Goal: Task Accomplishment & Management: Manage account settings

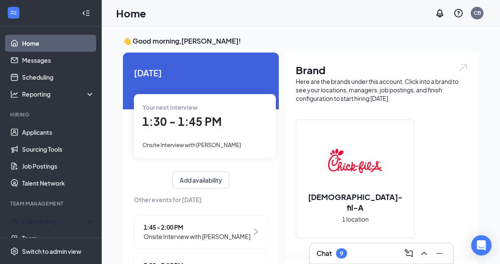
click at [52, 216] on div "Onboarding" at bounding box center [51, 221] width 102 height 17
click at [52, 233] on link "Overview" at bounding box center [58, 238] width 72 height 17
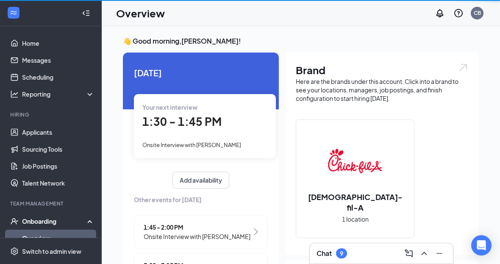
scroll to position [10, 0]
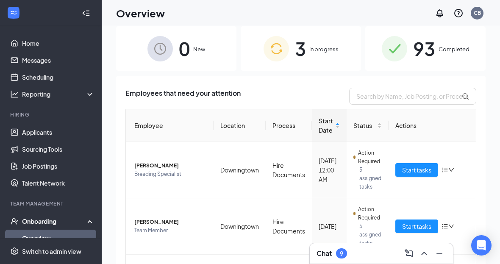
click at [319, 55] on div "3 In progress" at bounding box center [301, 48] width 120 height 44
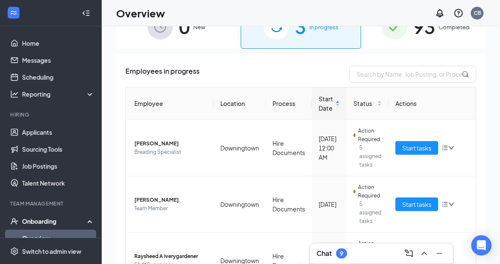
scroll to position [21, 0]
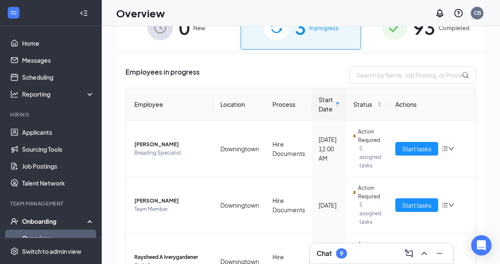
click at [85, 16] on icon "Collapse" at bounding box center [84, 13] width 8 height 8
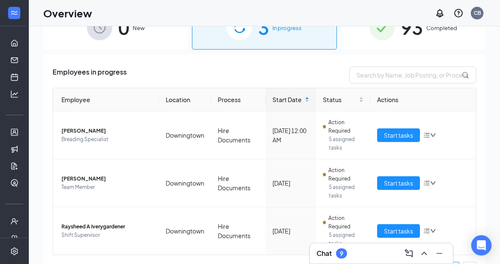
scroll to position [0, 0]
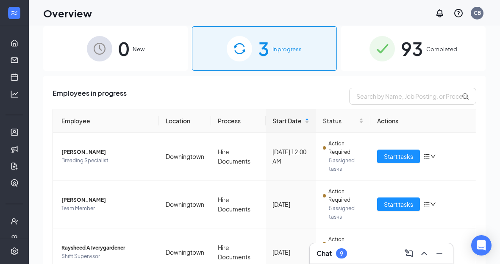
click at [398, 157] on span "Start tasks" at bounding box center [398, 156] width 29 height 9
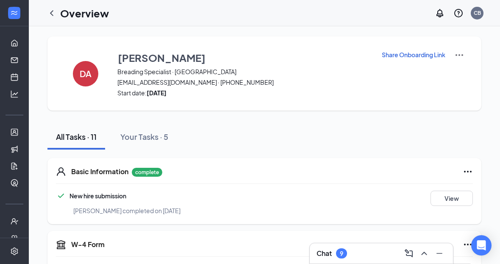
click at [416, 55] on p "Share Onboarding Link" at bounding box center [414, 54] width 64 height 8
type textarea "Hi [PERSON_NAME], This is a gentle reminder to complete your onboarding before …"
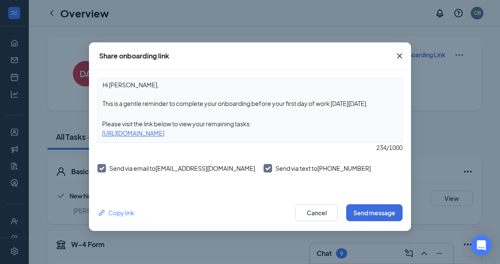
click at [361, 208] on button "Send message" at bounding box center [374, 212] width 56 height 17
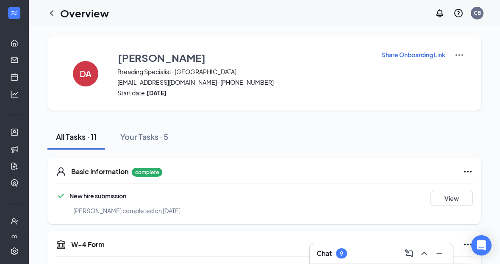
click at [54, 11] on icon "ChevronLeft" at bounding box center [52, 13] width 10 height 10
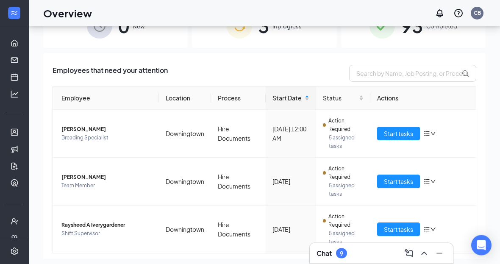
scroll to position [33, 0]
click at [389, 182] on span "Start tasks" at bounding box center [398, 180] width 29 height 9
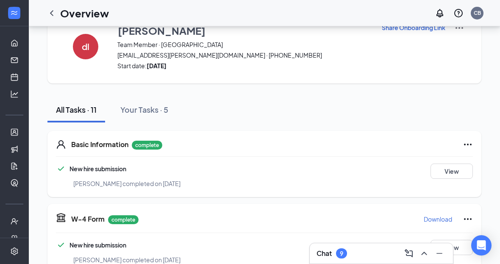
click at [68, 8] on h1 "Overview" at bounding box center [84, 13] width 49 height 14
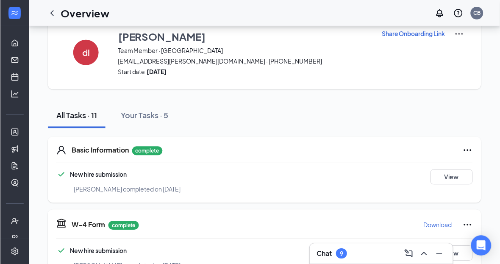
scroll to position [22, 0]
